Goal: Task Accomplishment & Management: Manage account settings

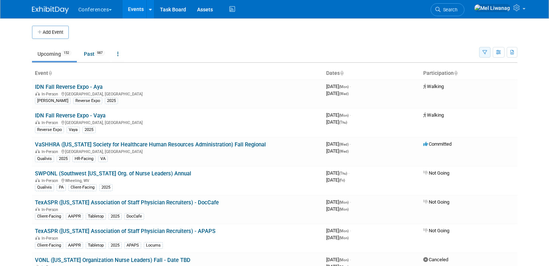
click at [484, 54] on icon "button" at bounding box center [484, 52] width 5 height 5
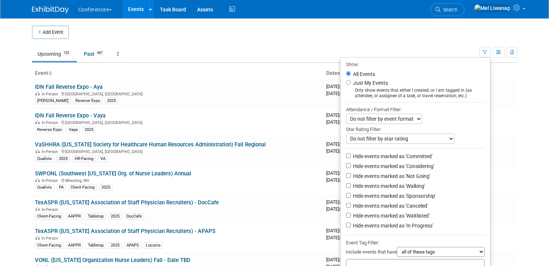
click at [364, 83] on label "Just My Events" at bounding box center [369, 82] width 36 height 7
click at [351, 83] on input "Just My Events" at bounding box center [348, 82] width 5 height 5
radio input "true"
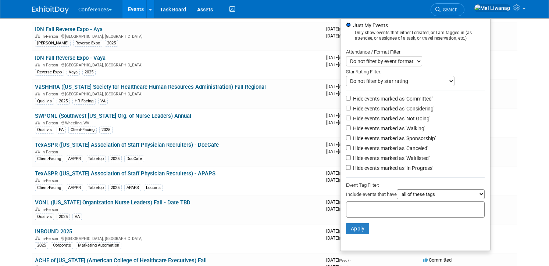
scroll to position [73, 0]
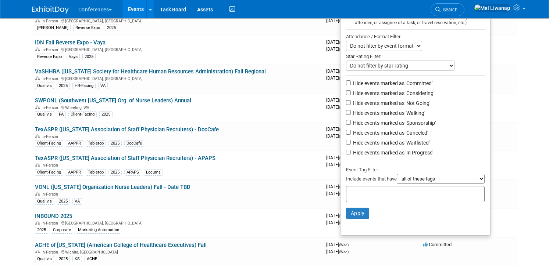
click at [398, 106] on label "Hide events marked as 'Not Going'" at bounding box center [390, 103] width 79 height 7
click at [351, 105] on input "Hide events marked as 'Not Going'" at bounding box center [348, 102] width 5 height 5
checkbox input "true"
click at [400, 142] on label "Hide events marked as 'Waitlisted'" at bounding box center [390, 142] width 78 height 7
click at [351, 142] on input "Hide events marked as 'Waitlisted'" at bounding box center [348, 142] width 5 height 5
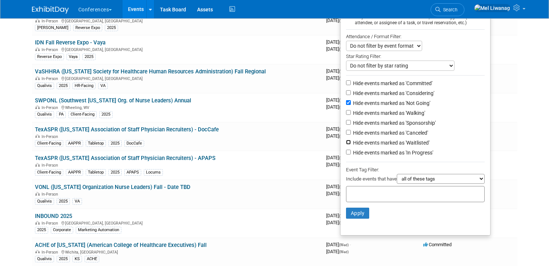
checkbox input "true"
click at [400, 137] on label "Hide events marked as 'Canceled'" at bounding box center [389, 132] width 76 height 7
click at [351, 135] on input "Hide events marked as 'Canceled'" at bounding box center [348, 132] width 5 height 5
checkbox input "true"
click at [361, 212] on button "Apply" at bounding box center [358, 213] width 24 height 11
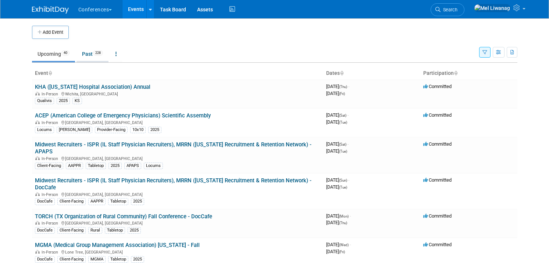
click at [108, 59] on link "Past 228" at bounding box center [92, 54] width 32 height 14
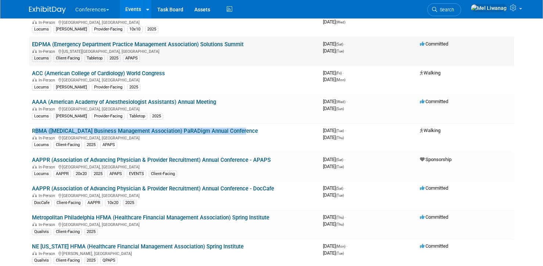
scroll to position [946, 0]
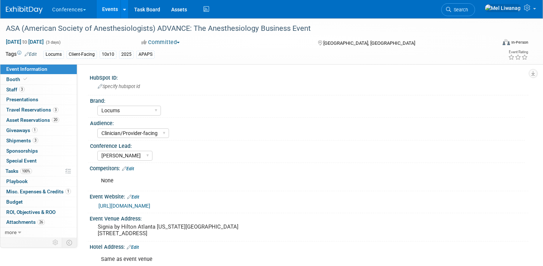
select select "Locums"
select select "Clinician/Provider-facing"
select select "[PERSON_NAME]"
click at [43, 80] on link "Booth" at bounding box center [38, 80] width 76 height 10
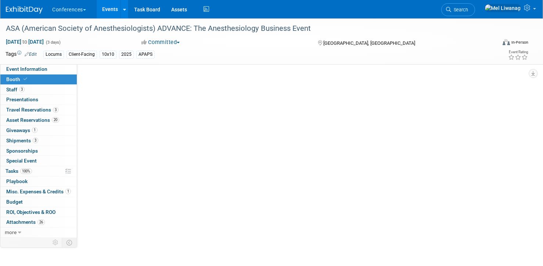
select select "10'x10'"
select select "Yes"
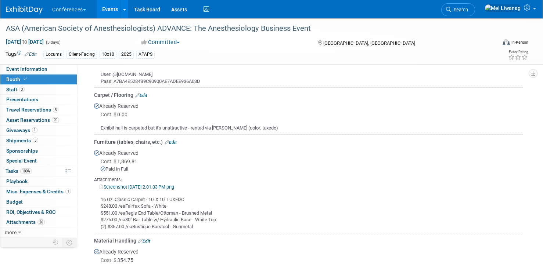
scroll to position [453, 0]
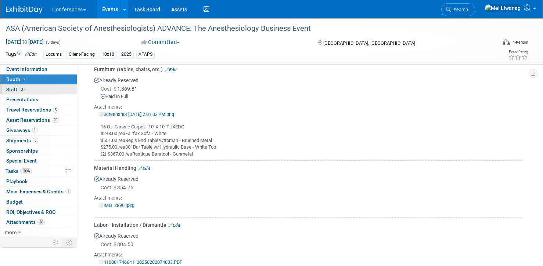
click at [50, 90] on link "3 Staff 3" at bounding box center [38, 90] width 76 height 10
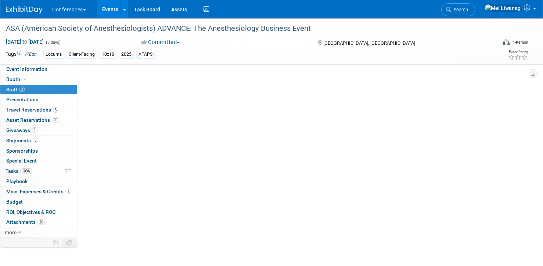
scroll to position [0, 0]
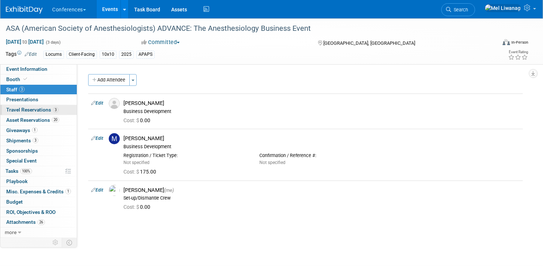
click at [47, 112] on span "Travel Reservations 3" at bounding box center [32, 110] width 52 height 6
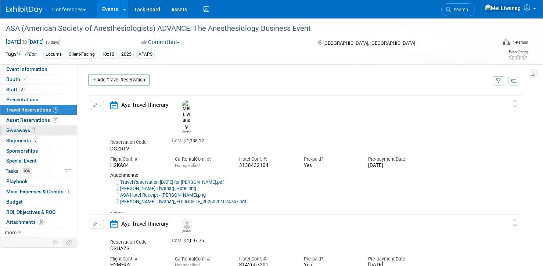
click at [43, 129] on link "1 Giveaways 1" at bounding box center [38, 131] width 76 height 10
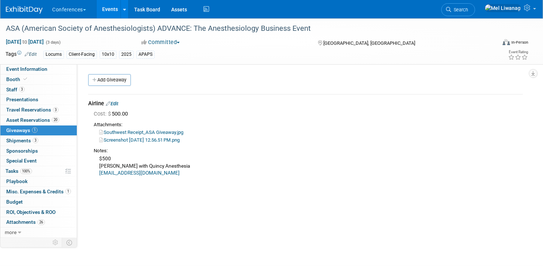
click at [118, 104] on link "Edit" at bounding box center [112, 104] width 12 height 6
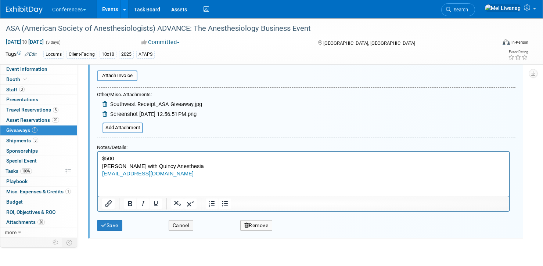
scroll to position [73, 0]
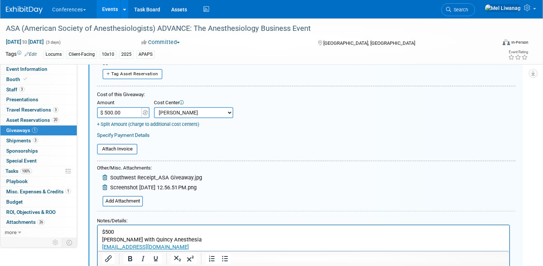
click at [172, 143] on div "Attach Invoice" at bounding box center [306, 149] width 419 height 18
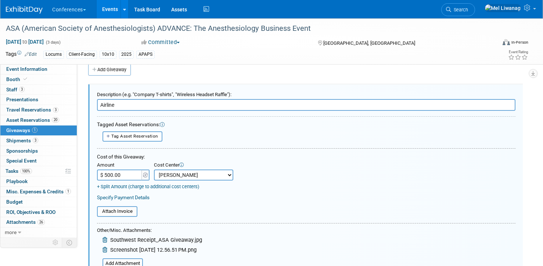
scroll to position [7, 0]
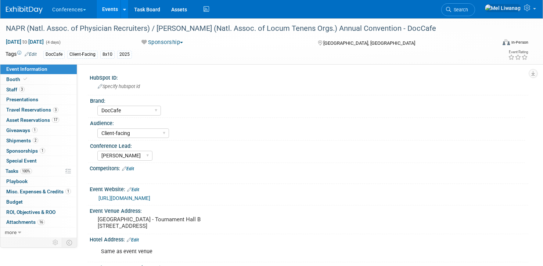
select select "DocCafe"
select select "Client-facing"
select select "[PERSON_NAME]"
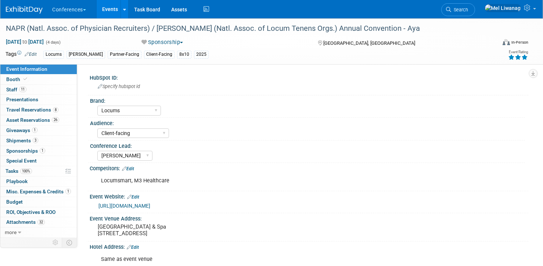
select select "Locums"
select select "Client-facing"
select select "[PERSON_NAME]"
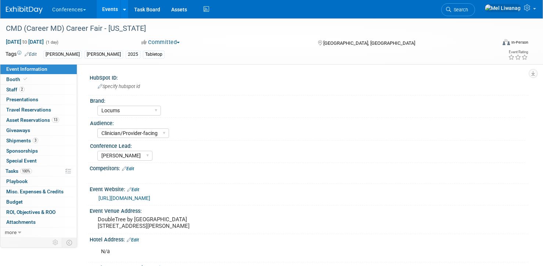
select select "Locums"
select select "Clinician/Provider-facing"
select select "[PERSON_NAME]"
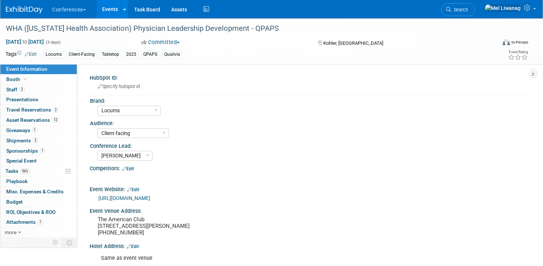
select select "Locums"
select select "Client-facing"
select select "[PERSON_NAME]"
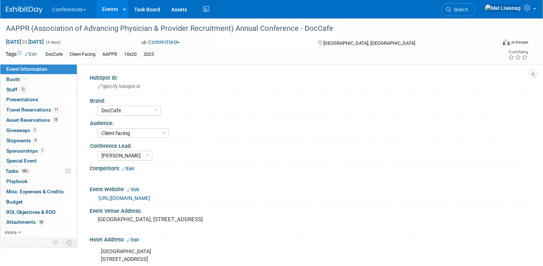
select select "DocCafe"
select select "Client-facing"
select select "[PERSON_NAME]"
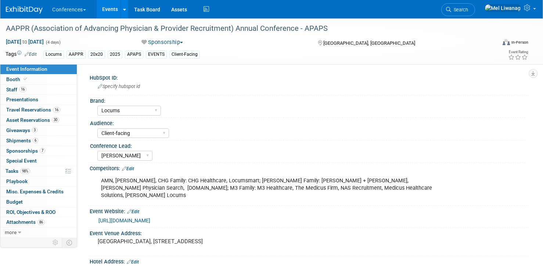
select select "Locums"
select select "Client-facing"
select select "[PERSON_NAME]"
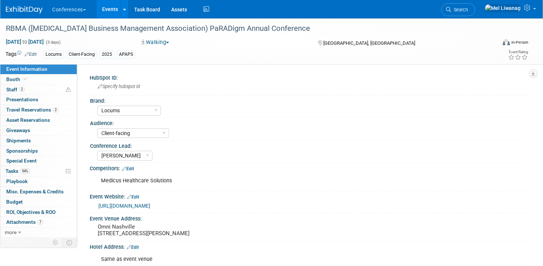
select select "Locums"
select select "Client-facing"
select select "[PERSON_NAME]"
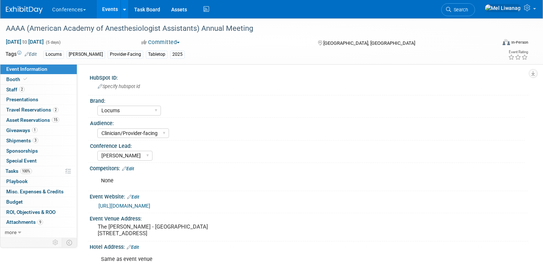
select select "Locums"
select select "Clinician/Provider-facing"
select select "[PERSON_NAME]"
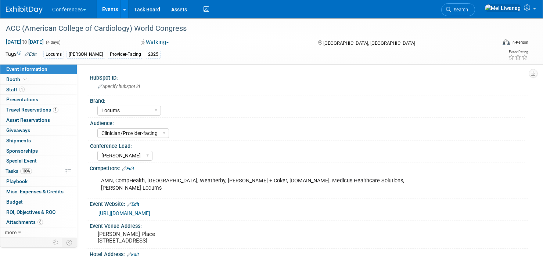
select select "Locums"
select select "Clinician/Provider-facing"
select select "[PERSON_NAME]"
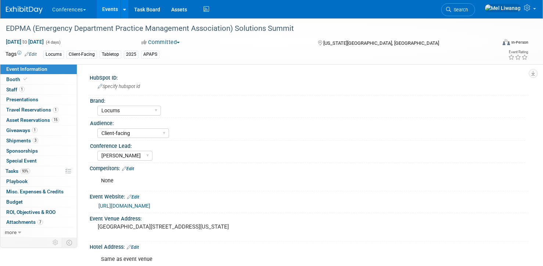
select select "Locums"
select select "Client-facing"
select select "[PERSON_NAME]"
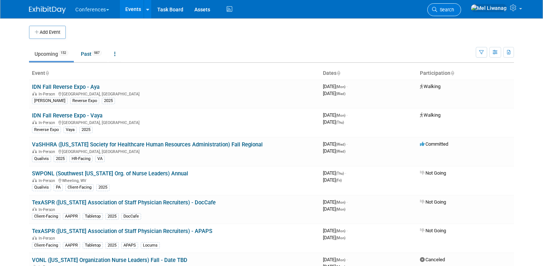
click at [437, 8] on icon at bounding box center [434, 9] width 5 height 5
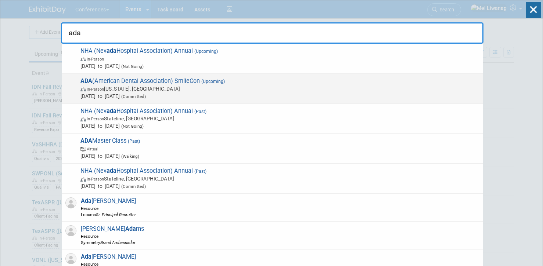
type input "ada"
click at [125, 88] on span "In-Person Washington, DC" at bounding box center [279, 88] width 399 height 7
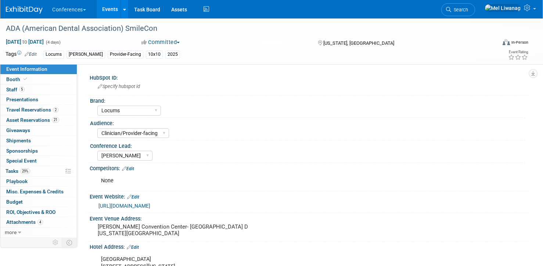
select select "Locums"
select select "Clinician/Provider-facing"
select select "[PERSON_NAME]"
click at [35, 167] on link "29% Tasks 29%" at bounding box center [38, 172] width 76 height 10
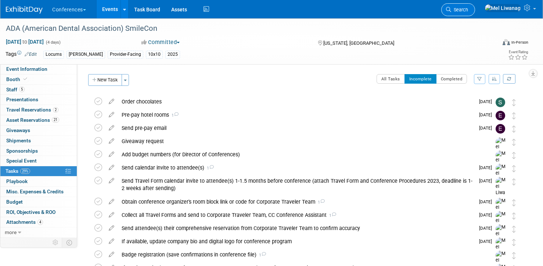
click at [468, 10] on span "Search" at bounding box center [459, 10] width 17 height 6
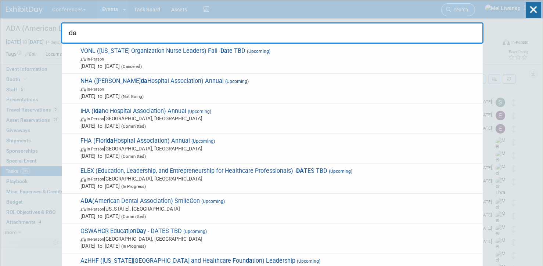
type input "d"
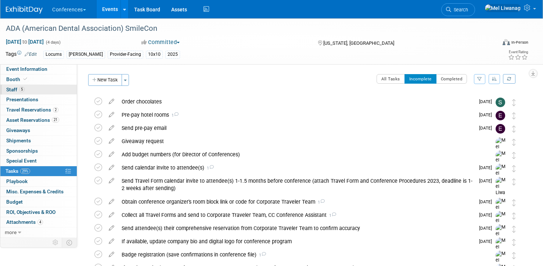
click at [33, 90] on link "5 Staff 5" at bounding box center [38, 90] width 76 height 10
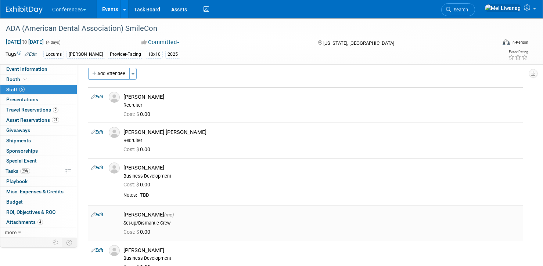
scroll to position [47, 0]
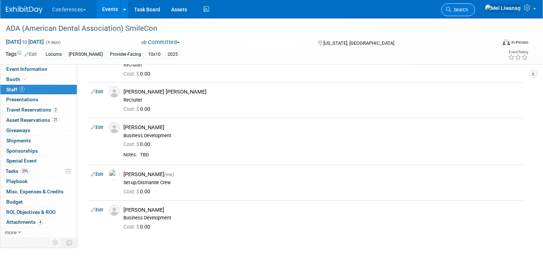
click at [468, 8] on span "Search" at bounding box center [459, 10] width 17 height 6
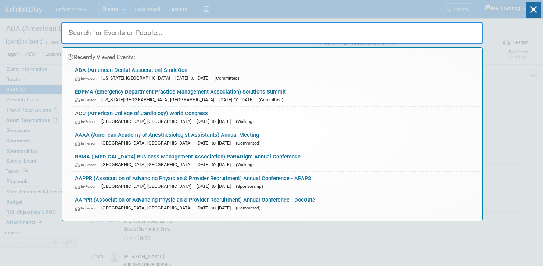
type input "a"
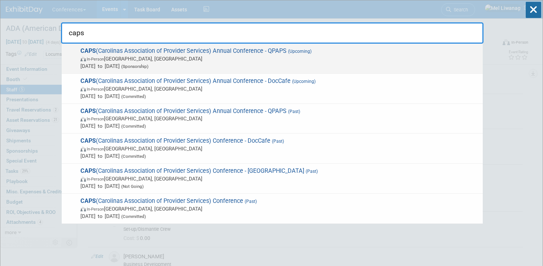
type input "caps"
click at [127, 62] on span "In-Person Wrightsville Beach, NC" at bounding box center [279, 58] width 399 height 7
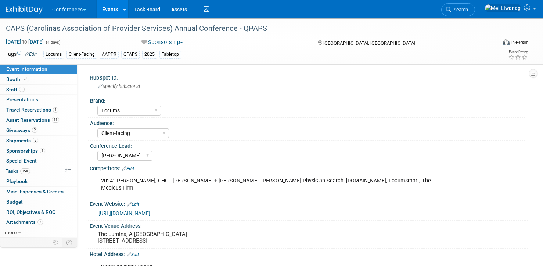
select select "Locums"
select select "Client-facing"
select select "[PERSON_NAME]"
click at [31, 167] on link "15% Tasks 15%" at bounding box center [38, 172] width 76 height 10
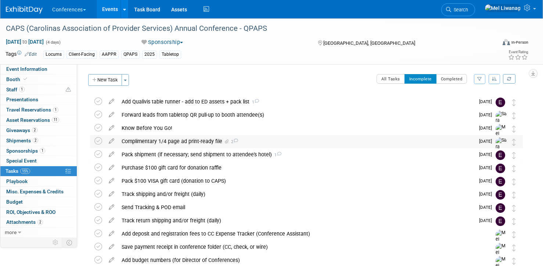
click at [203, 140] on div "Complimentary 1/4 page ad print-ready file 2" at bounding box center [296, 141] width 357 height 12
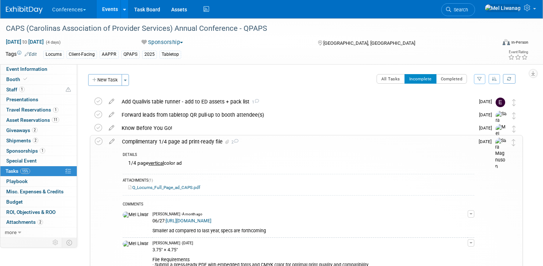
click at [203, 140] on div "Complimentary 1/4 page ad print-ready file 2" at bounding box center [296, 142] width 356 height 12
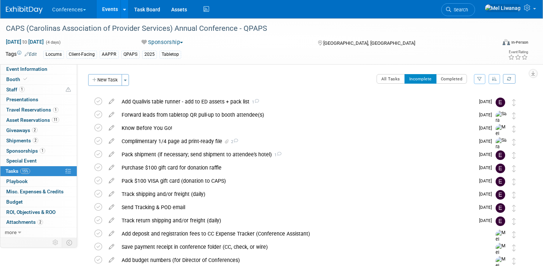
click at [34, 3] on div at bounding box center [29, 7] width 46 height 14
click at [32, 7] on img at bounding box center [24, 9] width 37 height 7
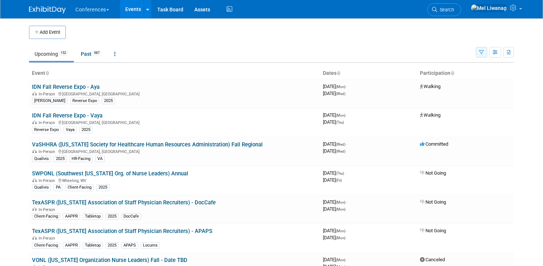
click at [483, 51] on icon "button" at bounding box center [481, 52] width 5 height 5
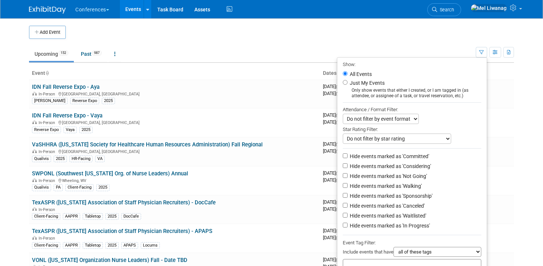
click at [368, 82] on label "Just My Events" at bounding box center [366, 82] width 36 height 7
click at [348, 82] on input "Just My Events" at bounding box center [345, 82] width 5 height 5
radio input "true"
click at [402, 176] on label "Hide events marked as 'Not Going'" at bounding box center [387, 176] width 79 height 7
click at [348, 176] on input "Hide events marked as 'Not Going'" at bounding box center [345, 175] width 5 height 5
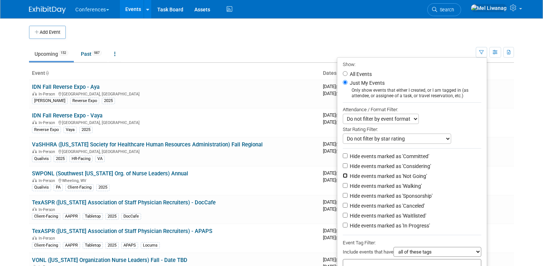
checkbox input "true"
click at [405, 216] on label "Hide events marked as 'Waitlisted'" at bounding box center [387, 215] width 78 height 7
click at [348, 216] on input "Hide events marked as 'Waitlisted'" at bounding box center [345, 215] width 5 height 5
checkbox input "true"
click at [405, 212] on li "Hide events marked as 'Canceled'" at bounding box center [412, 207] width 150 height 10
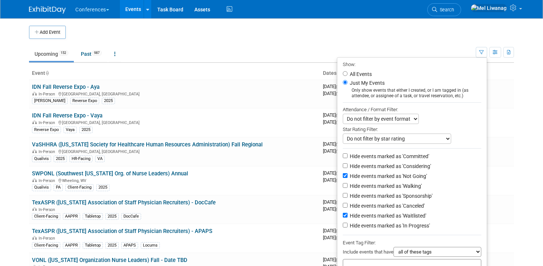
click at [404, 210] on label "Hide events marked as 'Canceled'" at bounding box center [386, 206] width 76 height 7
click at [348, 208] on input "Hide events marked as 'Canceled'" at bounding box center [345, 205] width 5 height 5
checkbox input "true"
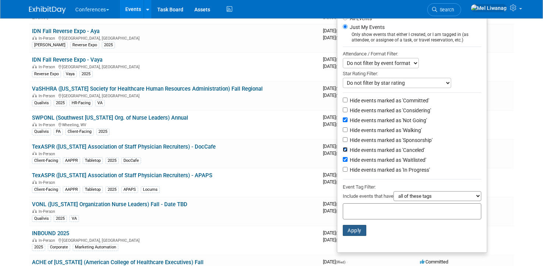
scroll to position [58, 0]
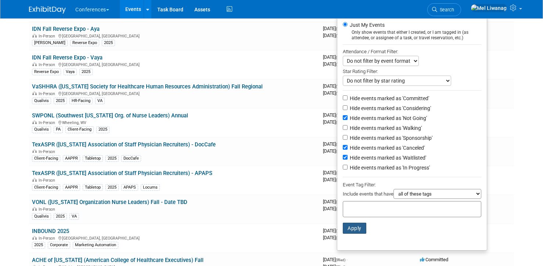
click at [355, 228] on button "Apply" at bounding box center [355, 228] width 24 height 11
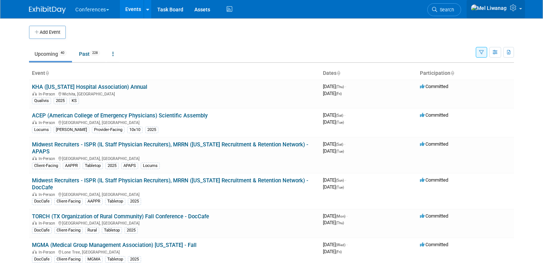
click at [512, 10] on icon at bounding box center [514, 7] width 8 height 7
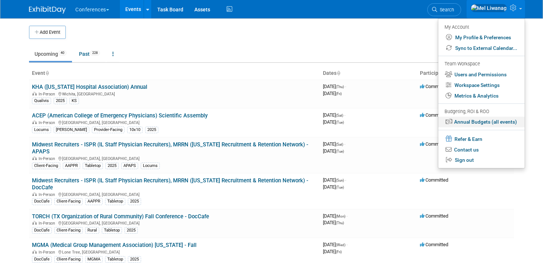
click at [483, 120] on link "Annual Budgets (all events)" at bounding box center [482, 122] width 86 height 11
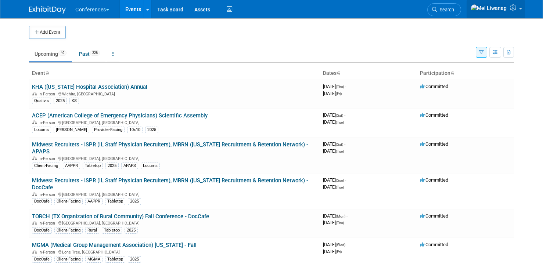
click at [523, 10] on link at bounding box center [496, 9] width 58 height 18
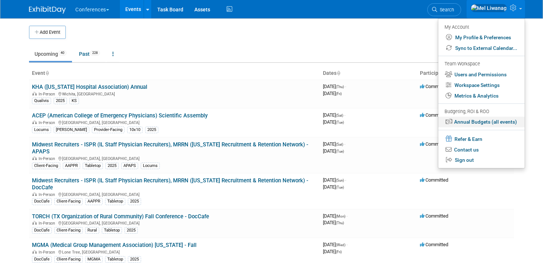
click at [489, 118] on link "Annual Budgets (all events)" at bounding box center [482, 122] width 86 height 11
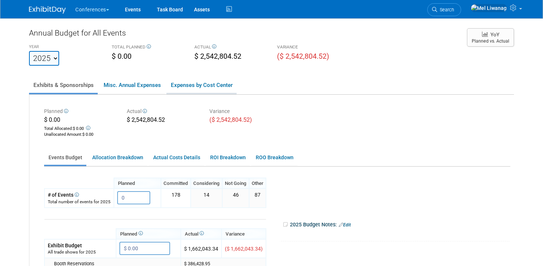
click at [190, 91] on link "Expenses by Cost Center" at bounding box center [202, 85] width 70 height 15
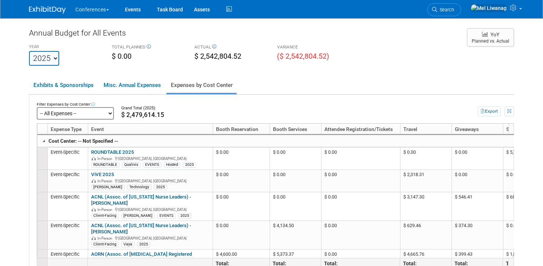
click at [110, 113] on select "-- All Expenses -- -- Cost Center Not Specified -- Aya Education Aya Healthcare…" at bounding box center [75, 113] width 77 height 12
click select "-- All Expenses -- -- Cost Center Not Specified -- Aya Education Aya Healthcare…" at bounding box center [75, 113] width 77 height 12
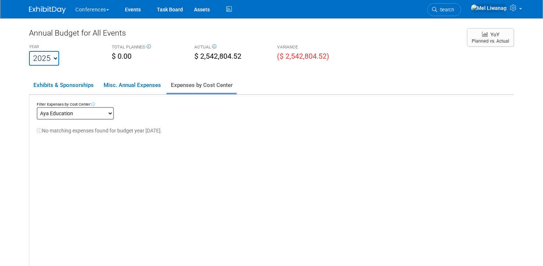
click at [105, 114] on select "-- All Expenses -- -- Cost Center Not Specified -- Aya Education Aya Healthcare…" at bounding box center [75, 113] width 77 height 12
click select "-- All Expenses -- -- Cost Center Not Specified -- Aya Education Aya Healthcare…" at bounding box center [75, 113] width 77 height 12
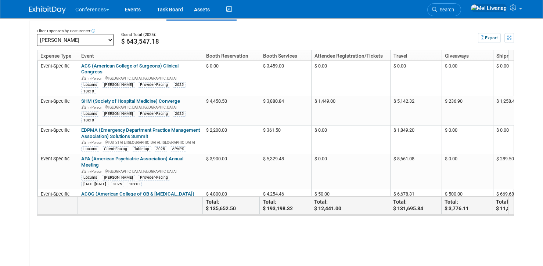
scroll to position [74, 0]
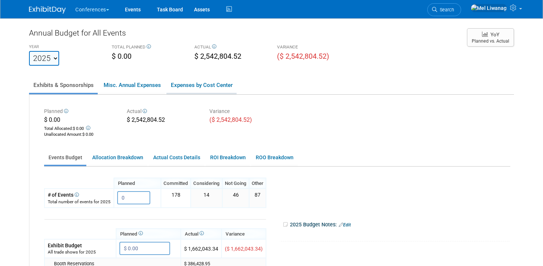
click at [198, 81] on link "Expenses by Cost Center" at bounding box center [202, 85] width 70 height 15
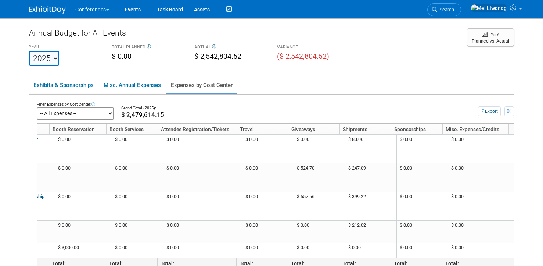
scroll to position [2875, 164]
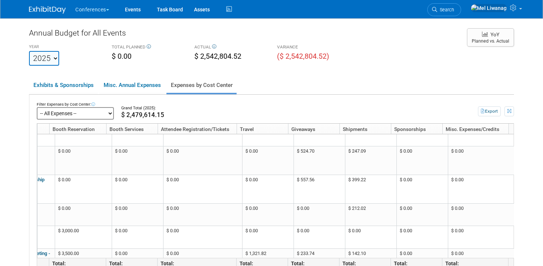
click at [88, 105] on div "Filter Expenses by Cost Center:" at bounding box center [75, 105] width 77 height 6
click at [88, 109] on select "-- All Expenses -- -- Cost Center Not Specified -- Aya Education Aya Healthcare…" at bounding box center [75, 113] width 77 height 12
click select "-- All Expenses -- -- Cost Center Not Specified -- Aya Education Aya Healthcare…" at bounding box center [75, 113] width 77 height 12
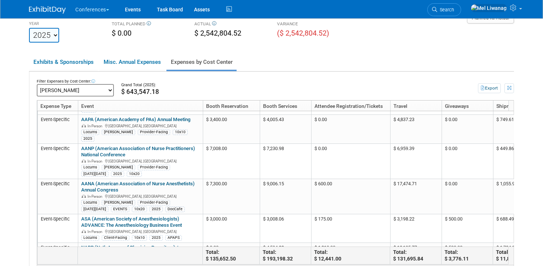
scroll to position [229, 0]
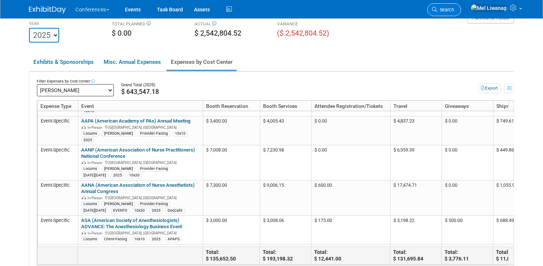
click at [454, 10] on span "Search" at bounding box center [445, 10] width 17 height 6
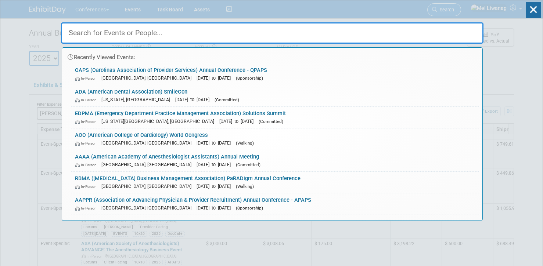
type input ","
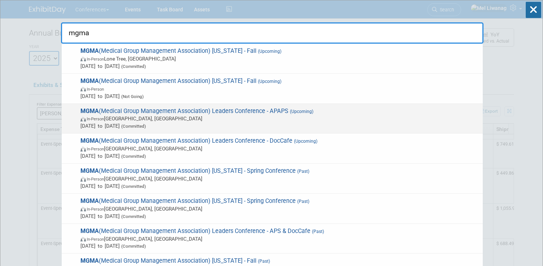
type input "mgma"
click at [355, 119] on span "In-Person Orlando, FL" at bounding box center [279, 118] width 399 height 7
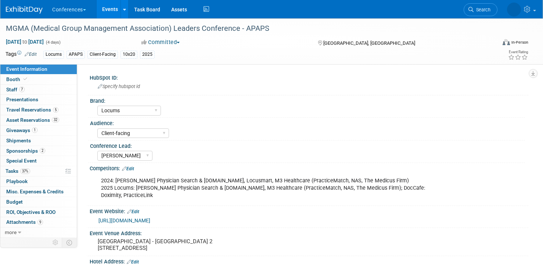
select select "Locums"
select select "Client-facing"
select select "[PERSON_NAME]"
click at [60, 114] on link "5 Travel Reservations 5" at bounding box center [38, 110] width 76 height 10
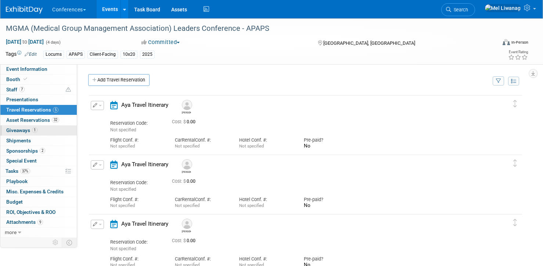
click at [50, 130] on link "1 Giveaways 1" at bounding box center [38, 131] width 76 height 10
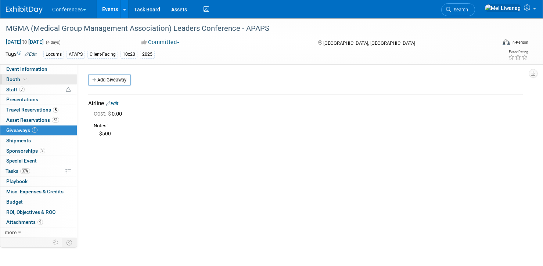
click at [61, 80] on link "Booth" at bounding box center [38, 80] width 76 height 10
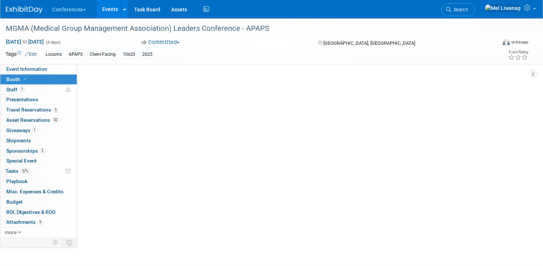
select select "10'x20'"
select select "Yes"
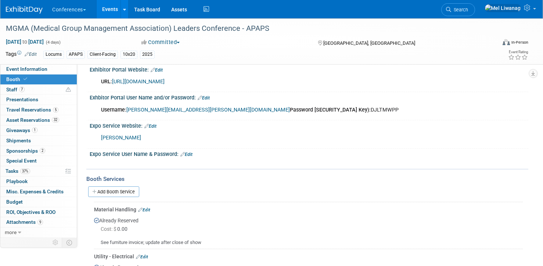
scroll to position [139, 0]
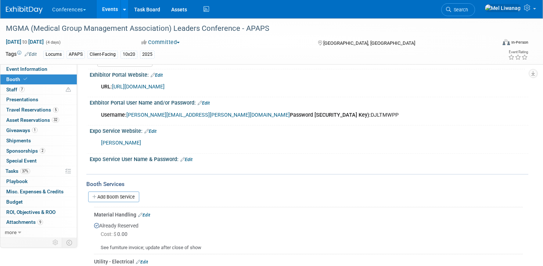
click at [165, 85] on link "https://www.conferenceharvester.com/harvester2ex/login.asp?EventKey=NUSFNBIJ" at bounding box center [138, 87] width 53 height 6
click at [266, 113] on div "Username: mel.liwanag@ayahealthcare.com Password (Access Key): DJLTMWPP" at bounding box center [270, 115] width 348 height 15
copy div "DJLTMWPP"
click at [27, 169] on span "37%" at bounding box center [25, 172] width 10 height 6
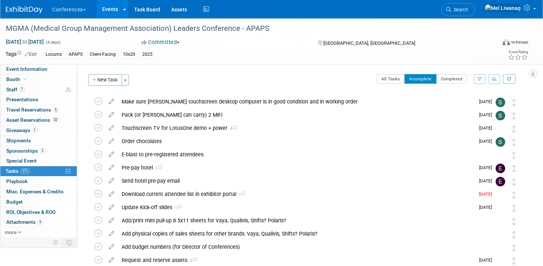
scroll to position [180, 0]
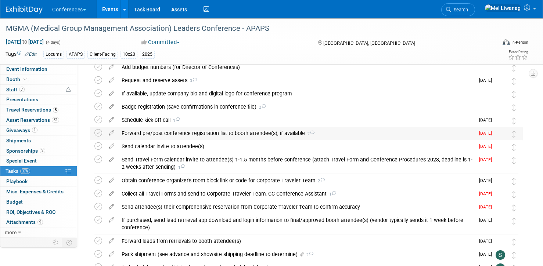
click at [244, 136] on div "Forward pre/post conference registration list to booth attendee(s), if availabl…" at bounding box center [296, 133] width 357 height 12
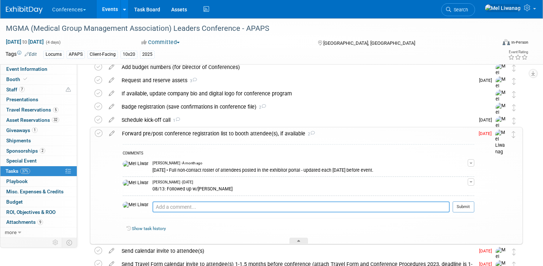
click at [205, 207] on textarea at bounding box center [301, 207] width 297 height 11
paste textarea "The attendee roster will be available starting Friday, August 29. The report wi…"
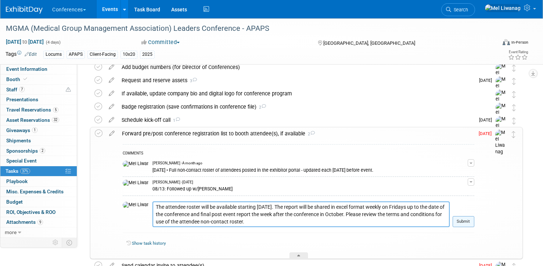
type textarea "The attendee roster will be available starting Friday, August 29. The report wi…"
click at [465, 222] on button "Submit" at bounding box center [464, 221] width 22 height 11
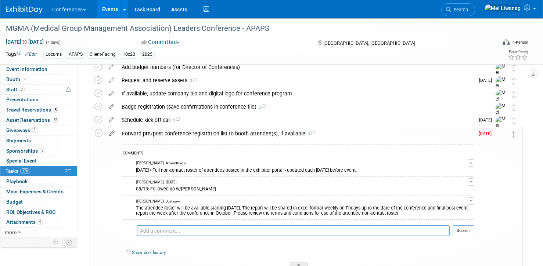
click at [115, 135] on icon at bounding box center [111, 132] width 13 height 9
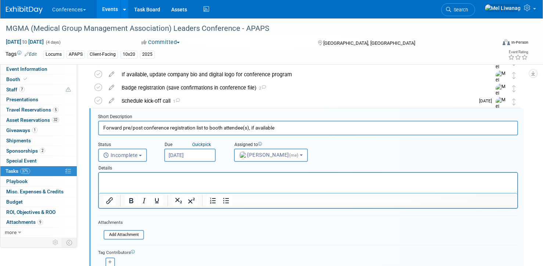
scroll to position [200, 0]
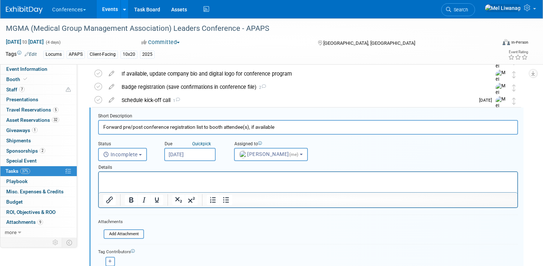
click at [200, 155] on input "Aug 22, 2025" at bounding box center [189, 154] width 51 height 13
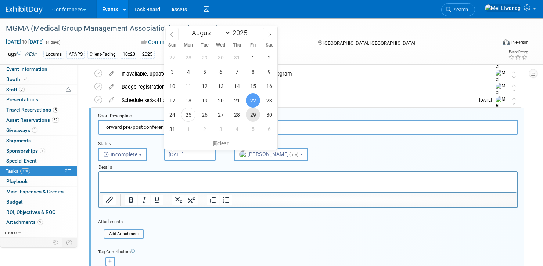
click at [253, 114] on span "29" at bounding box center [253, 115] width 14 height 14
type input "Aug 29, 2025"
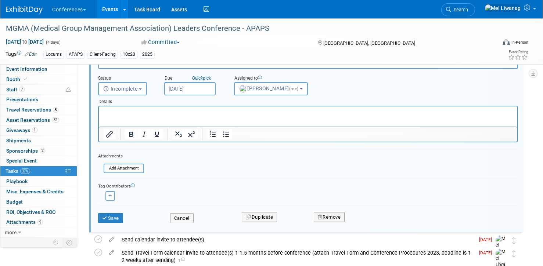
scroll to position [283, 0]
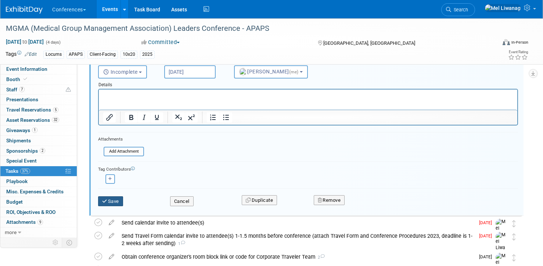
click at [117, 204] on button "Save" at bounding box center [110, 202] width 25 height 10
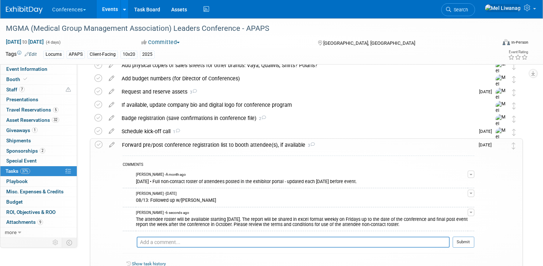
scroll to position [157, 0]
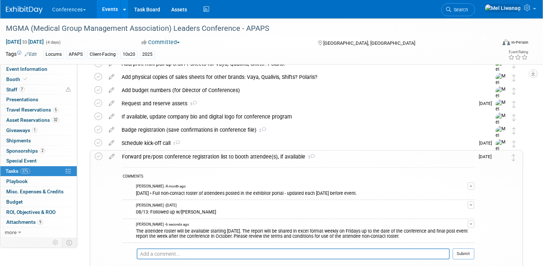
click at [275, 159] on div "Forward pre/post conference registration list to booth attendee(s), if availabl…" at bounding box center [296, 157] width 356 height 12
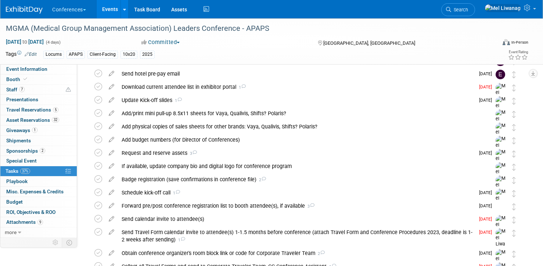
scroll to position [0, 0]
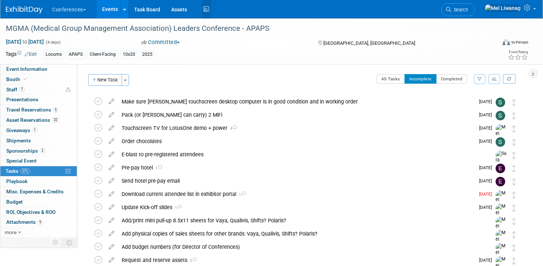
click at [206, 3] on link "Activity Feed" at bounding box center [206, 9] width 9 height 18
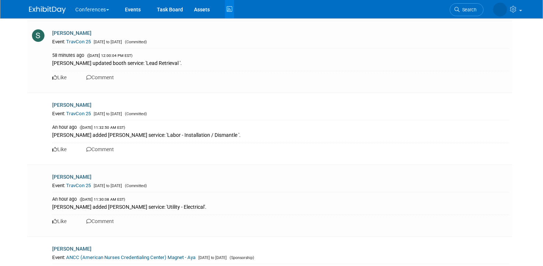
scroll to position [680, 0]
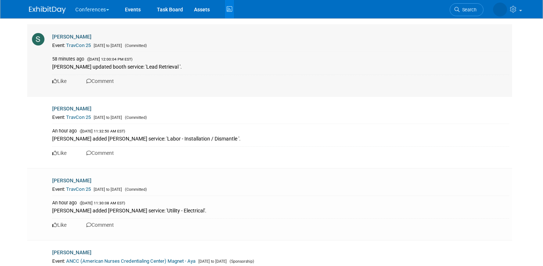
click at [72, 44] on link "TravCon 25" at bounding box center [78, 46] width 25 height 6
click at [52, 9] on img at bounding box center [47, 9] width 37 height 7
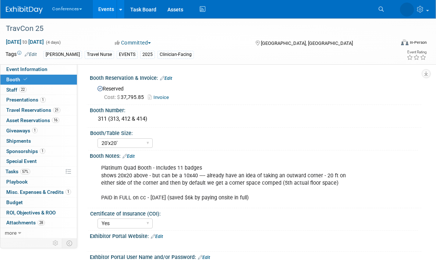
select select "20'x20'"
select select "Yes"
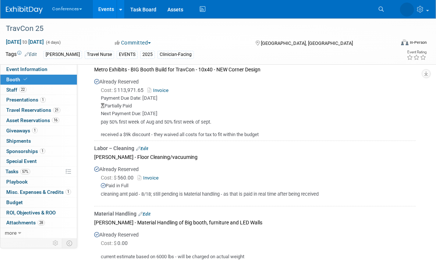
scroll to position [479, 0]
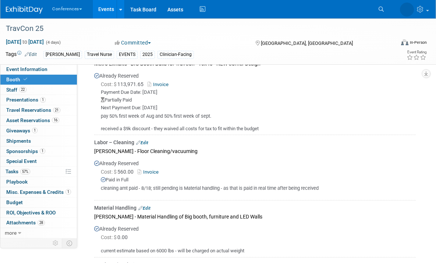
click at [156, 172] on link "Invoice" at bounding box center [149, 172] width 24 height 6
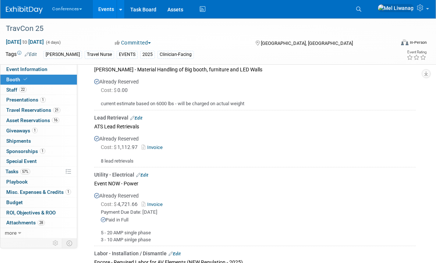
scroll to position [627, 0]
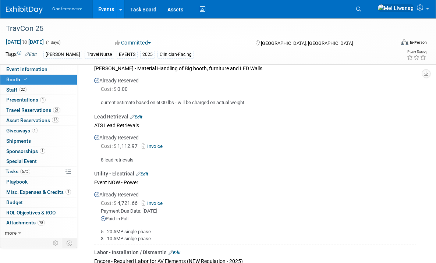
click at [156, 144] on link "Invoice" at bounding box center [154, 146] width 24 height 6
click at [141, 114] on link "Edit" at bounding box center [136, 116] width 12 height 5
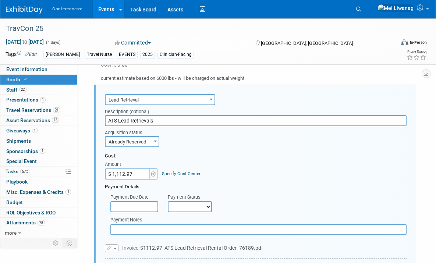
scroll to position [0, 0]
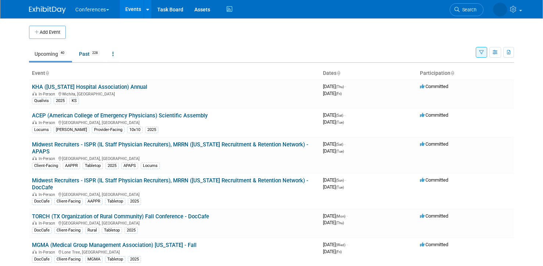
click at [484, 56] on button "button" at bounding box center [481, 52] width 11 height 11
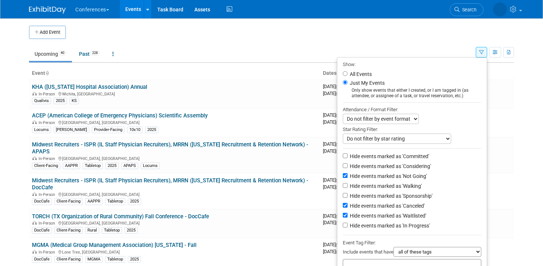
click at [432, 32] on td at bounding box center [278, 32] width 425 height 13
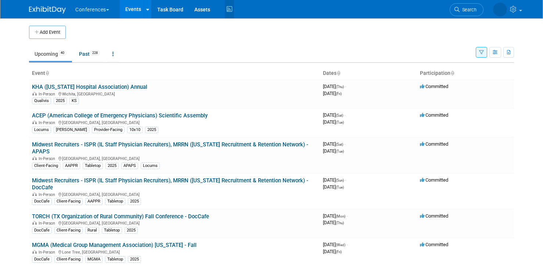
click at [229, 9] on icon at bounding box center [229, 9] width 9 height 11
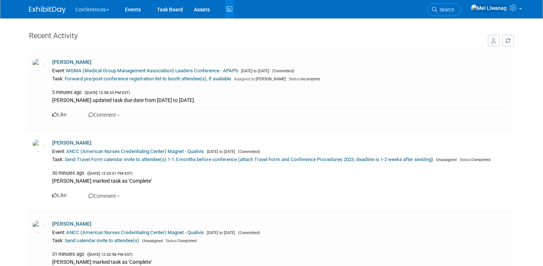
click at [37, 7] on img at bounding box center [47, 9] width 37 height 7
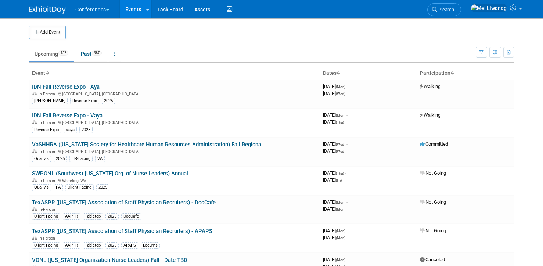
click at [461, 1] on li "Search" at bounding box center [444, 9] width 34 height 18
click at [454, 10] on span "Search" at bounding box center [445, 10] width 17 height 6
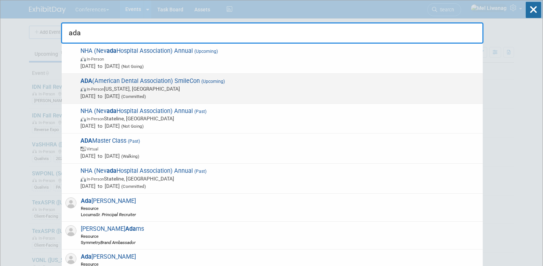
type input "ada"
click at [216, 86] on span "In-Person Washington, DC" at bounding box center [279, 88] width 399 height 7
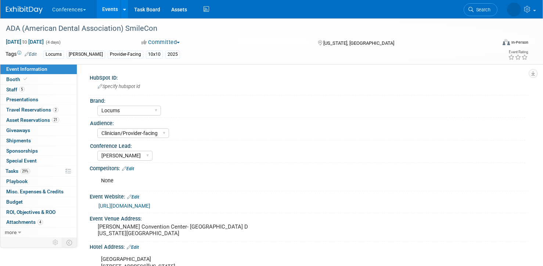
select select "Locums"
select select "Clinician/Provider-facing"
select select "[PERSON_NAME]"
click at [57, 83] on link "Booth" at bounding box center [38, 80] width 76 height 10
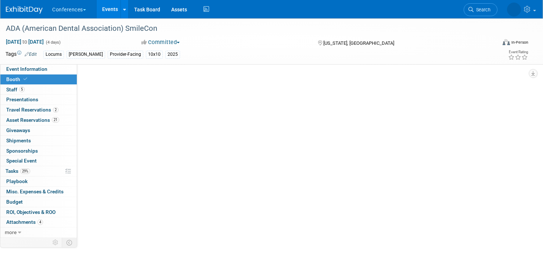
select select "10'x10'"
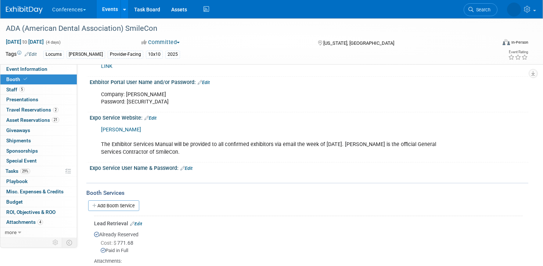
scroll to position [212, 0]
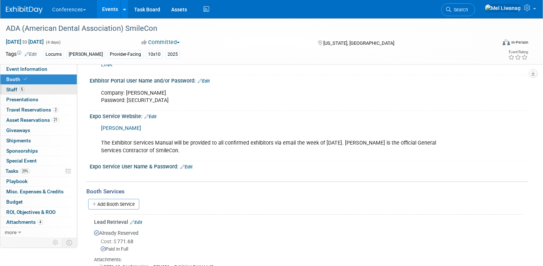
click at [35, 94] on link "5 Staff 5" at bounding box center [38, 90] width 76 height 10
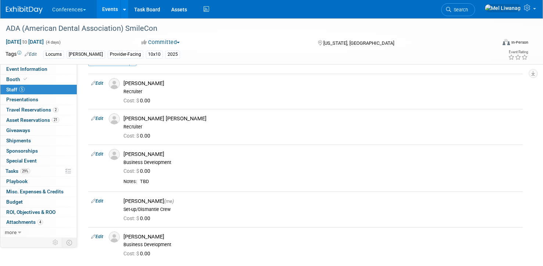
scroll to position [25, 0]
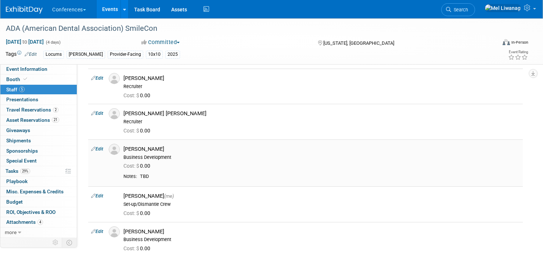
click at [100, 149] on link "Edit" at bounding box center [97, 149] width 12 height 5
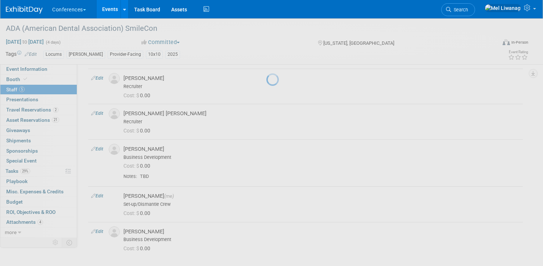
select select "e733c9a7-c148-492e-a80d-758f6b7c4312"
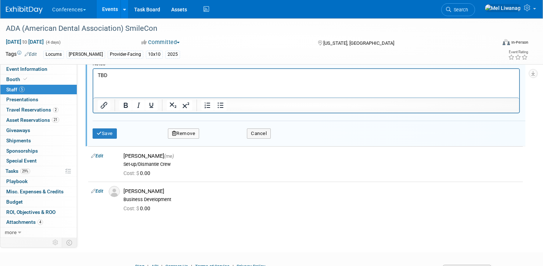
scroll to position [309, 0]
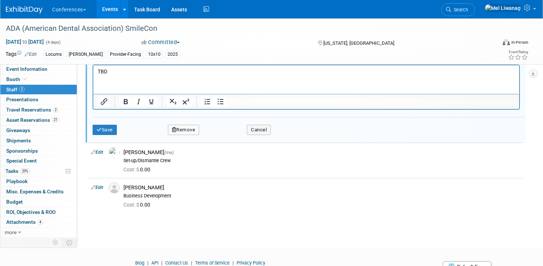
click at [189, 132] on button "Remove" at bounding box center [184, 130] width 32 height 10
click at [221, 135] on link "Yes" at bounding box center [223, 136] width 21 height 12
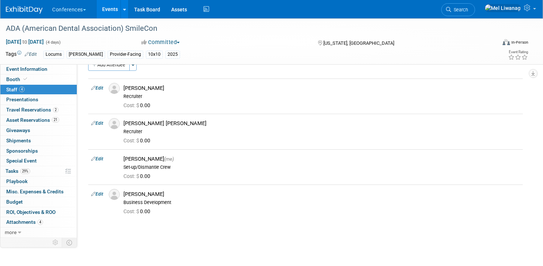
scroll to position [0, 0]
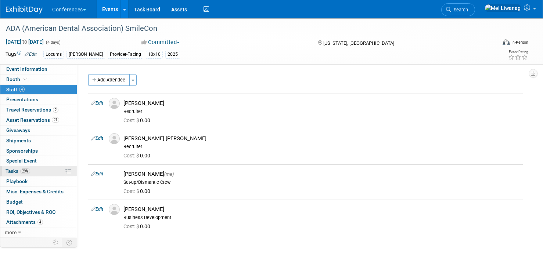
click at [55, 171] on link "29% Tasks 29%" at bounding box center [38, 172] width 76 height 10
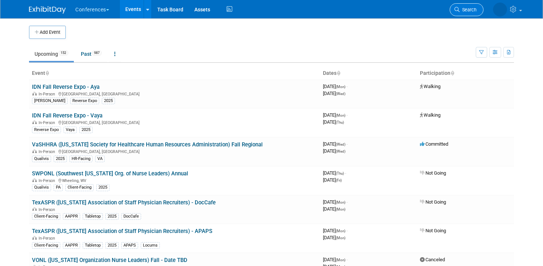
click at [461, 10] on span "Search" at bounding box center [468, 10] width 17 height 6
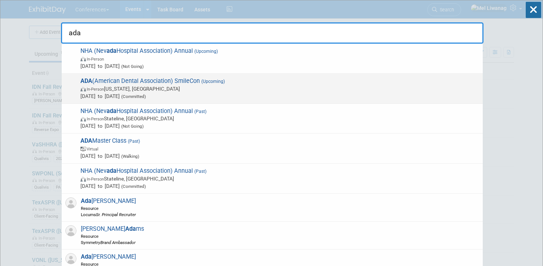
type input "ada"
click at [254, 90] on span "In-Person Washington, DC" at bounding box center [279, 88] width 399 height 7
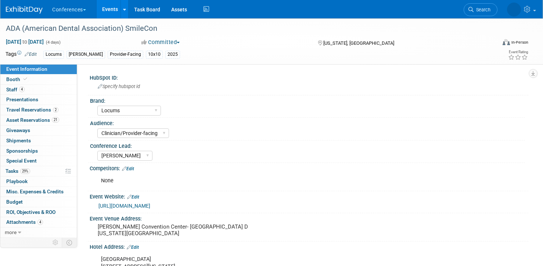
select select "Locums"
select select "Clinician/Provider-facing"
select select "[PERSON_NAME]"
click at [43, 93] on link "4 Staff 4" at bounding box center [38, 90] width 76 height 10
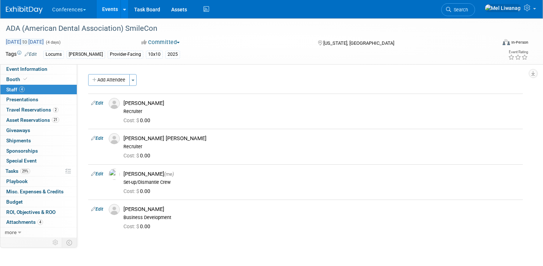
click at [30, 42] on span "Oct 22, 2025 to Oct 25, 2025" at bounding box center [25, 42] width 39 height 7
select select "9"
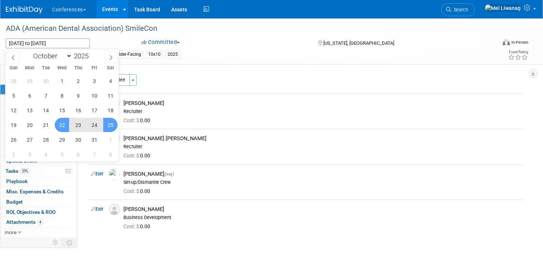
click at [36, 14] on div "Conferences Explore: My Workspaces 2 Go to Workspace: Conferences Marketing Req…" at bounding box center [267, 9] width 522 height 18
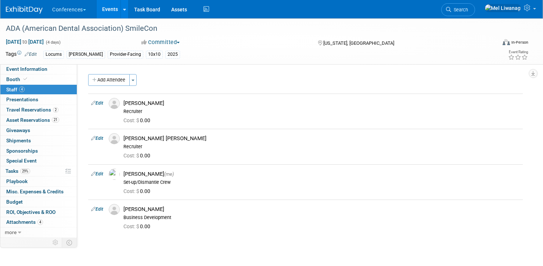
click at [36, 8] on img at bounding box center [24, 9] width 37 height 7
